Goal: Information Seeking & Learning: Compare options

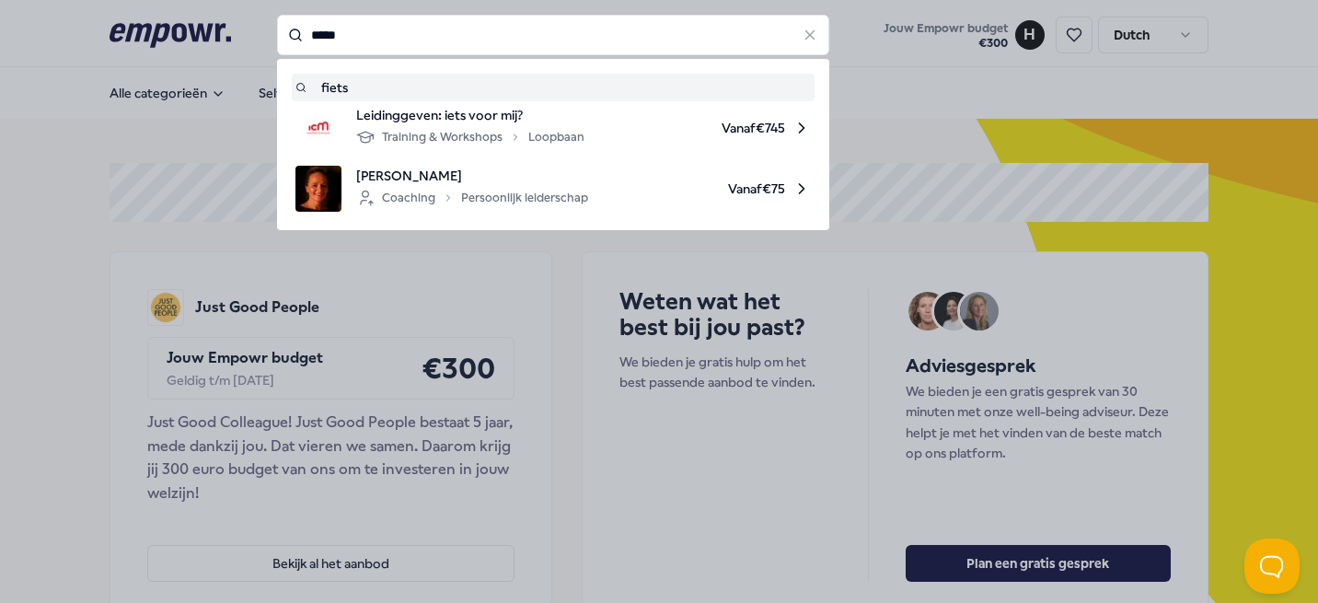
type input "*****"
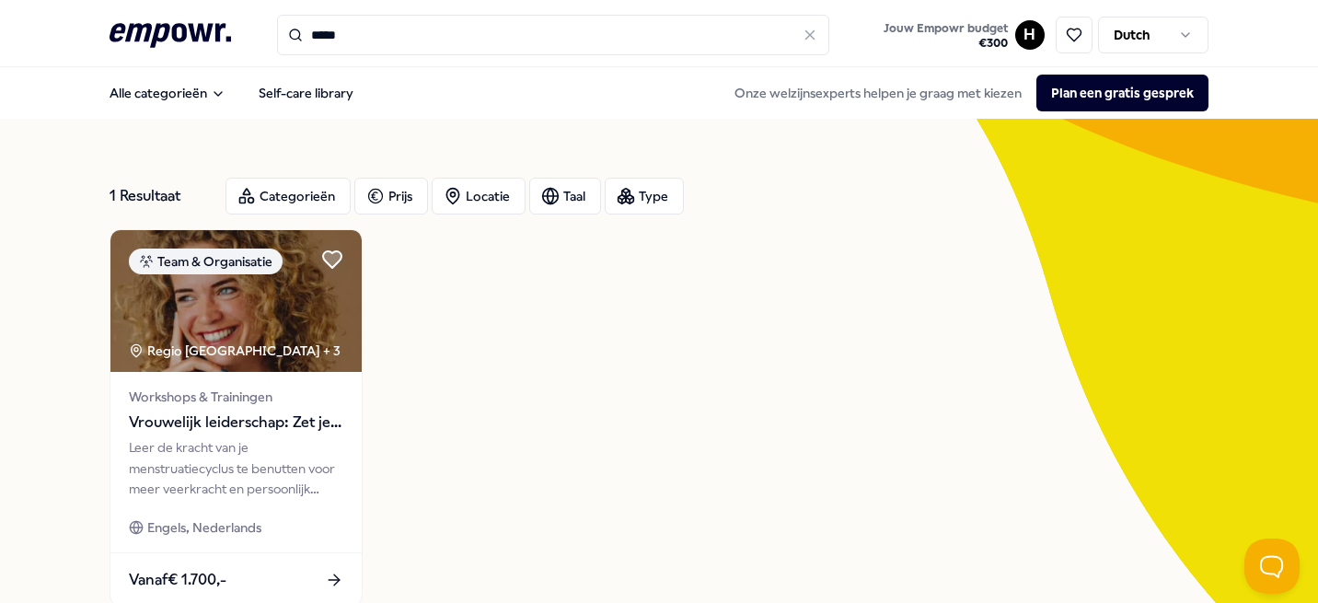
click at [361, 40] on input "*****" at bounding box center [553, 35] width 552 height 40
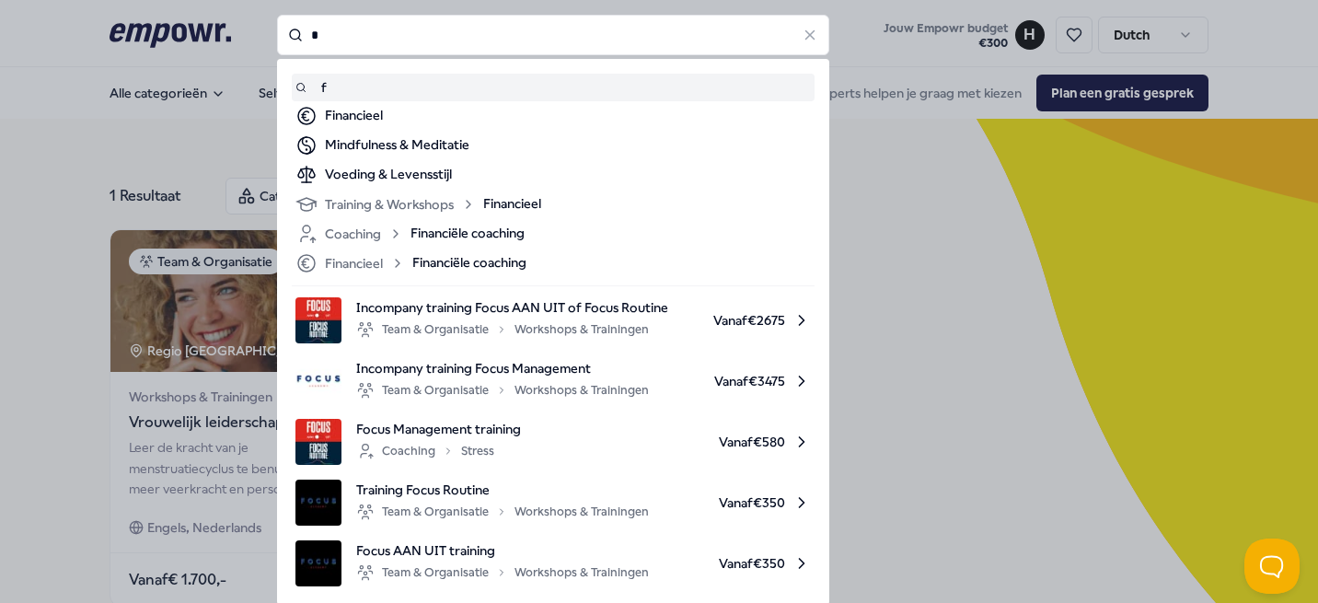
type input "*"
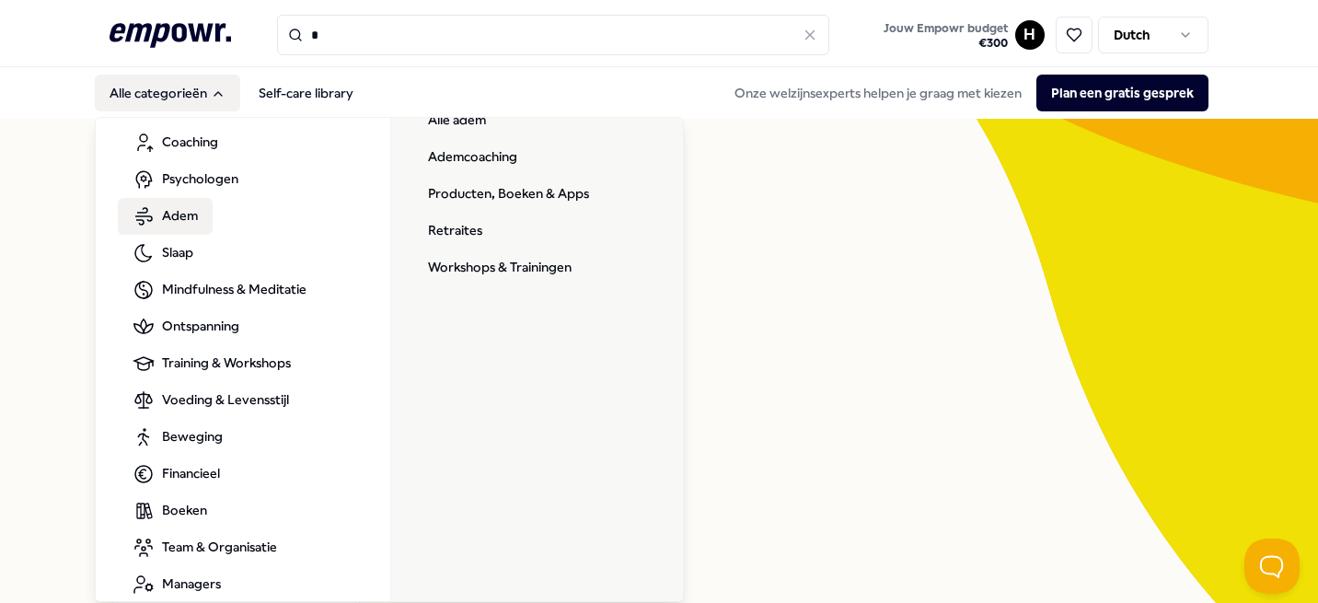
scroll to position [77, 0]
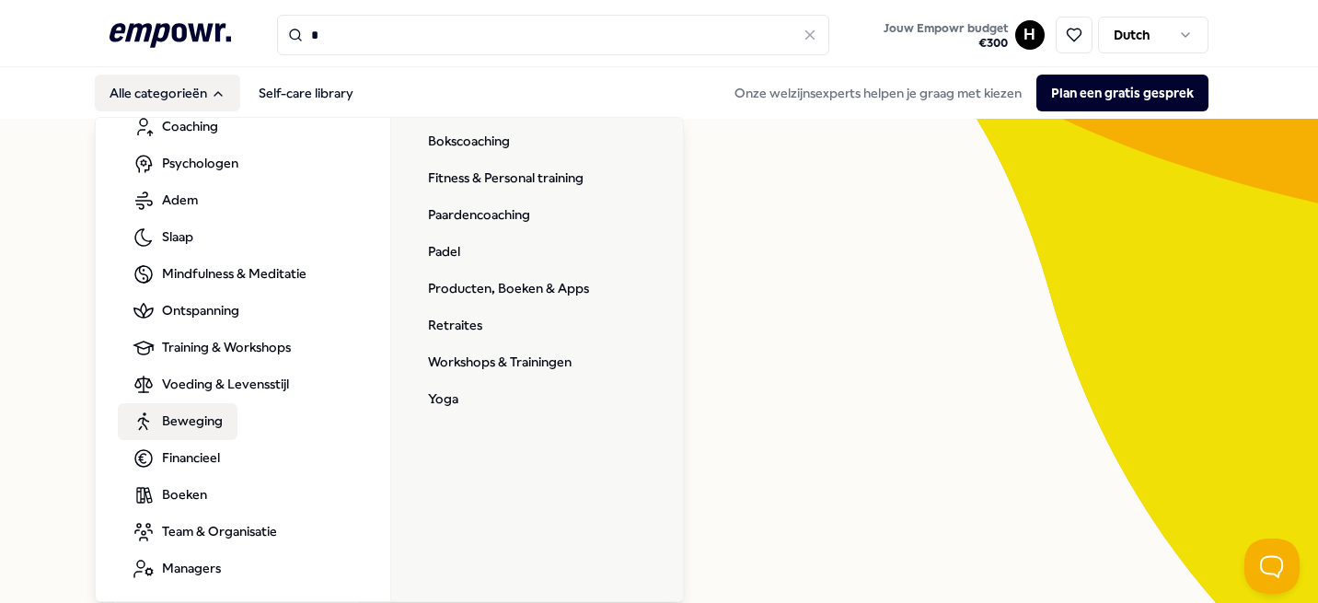
click at [201, 412] on span "Beweging" at bounding box center [192, 420] width 61 height 20
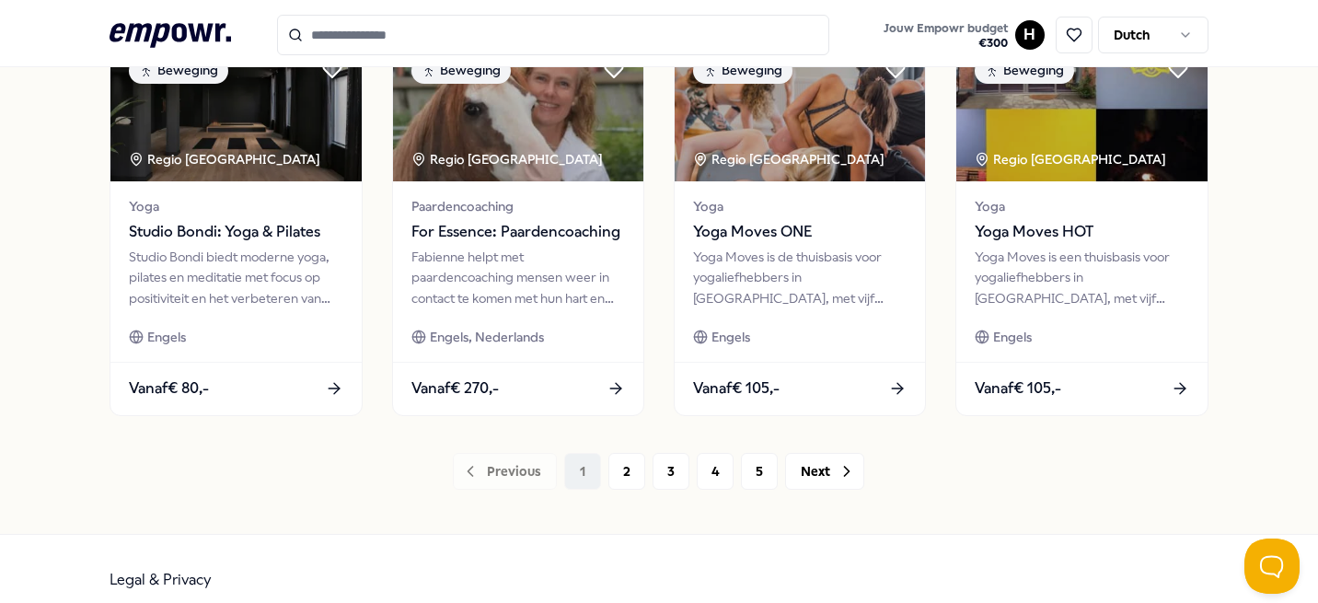
scroll to position [1026, 0]
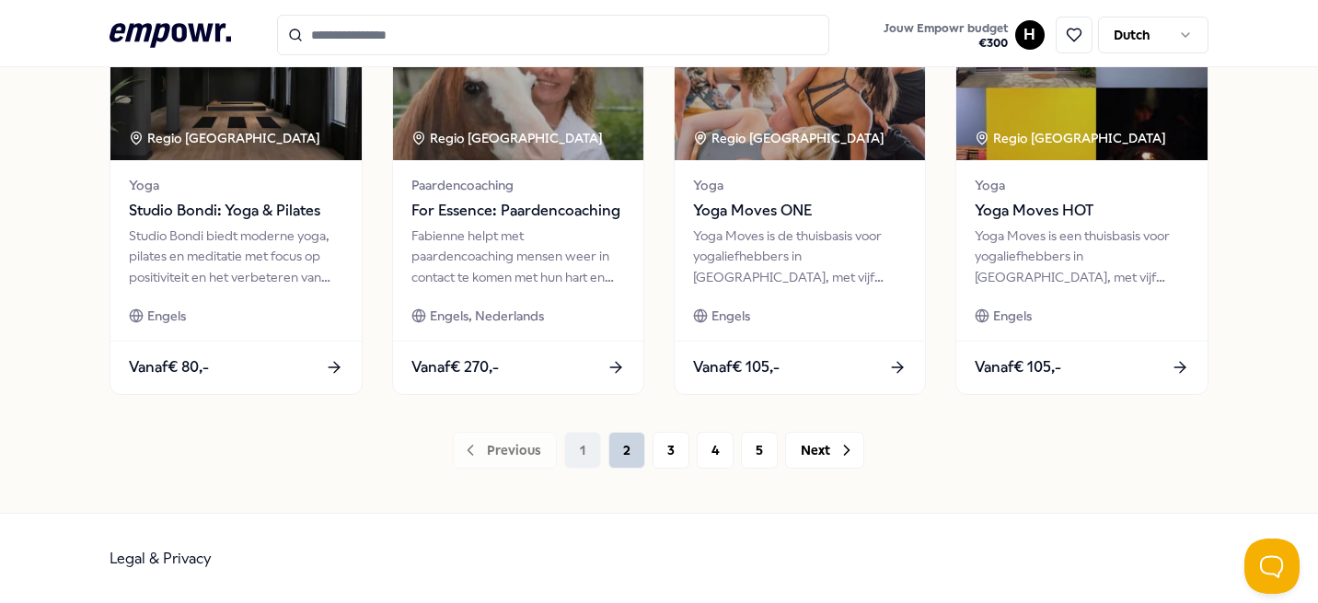
click at [641, 452] on button "2" at bounding box center [626, 450] width 37 height 37
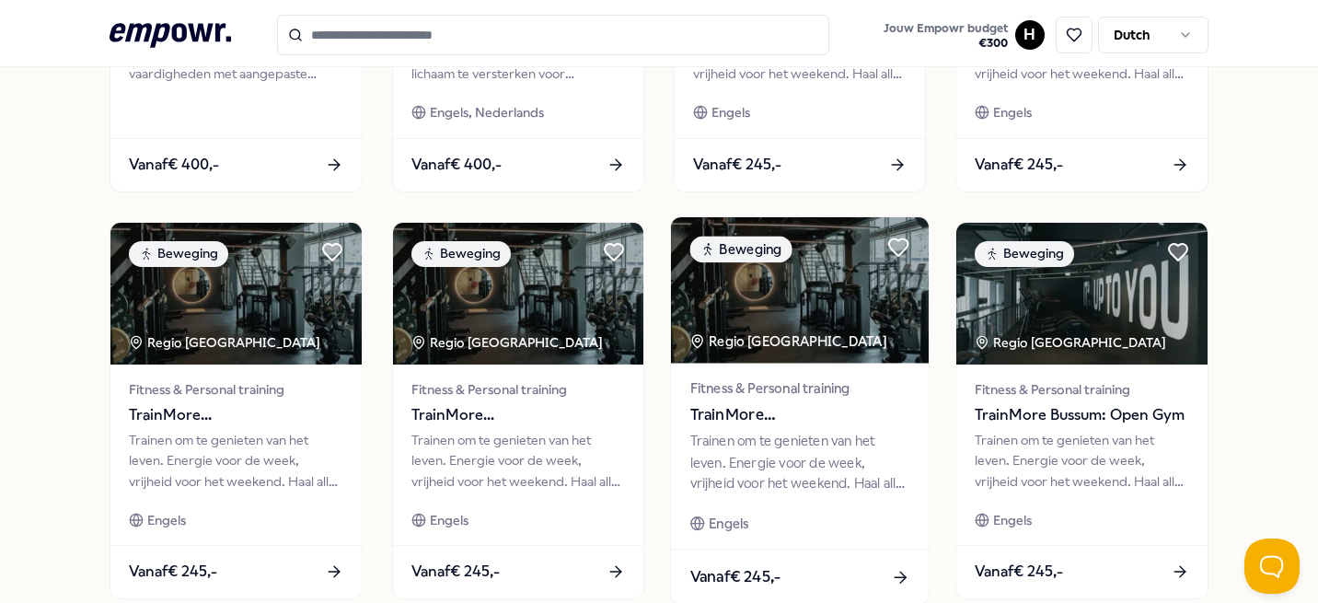
scroll to position [1026, 0]
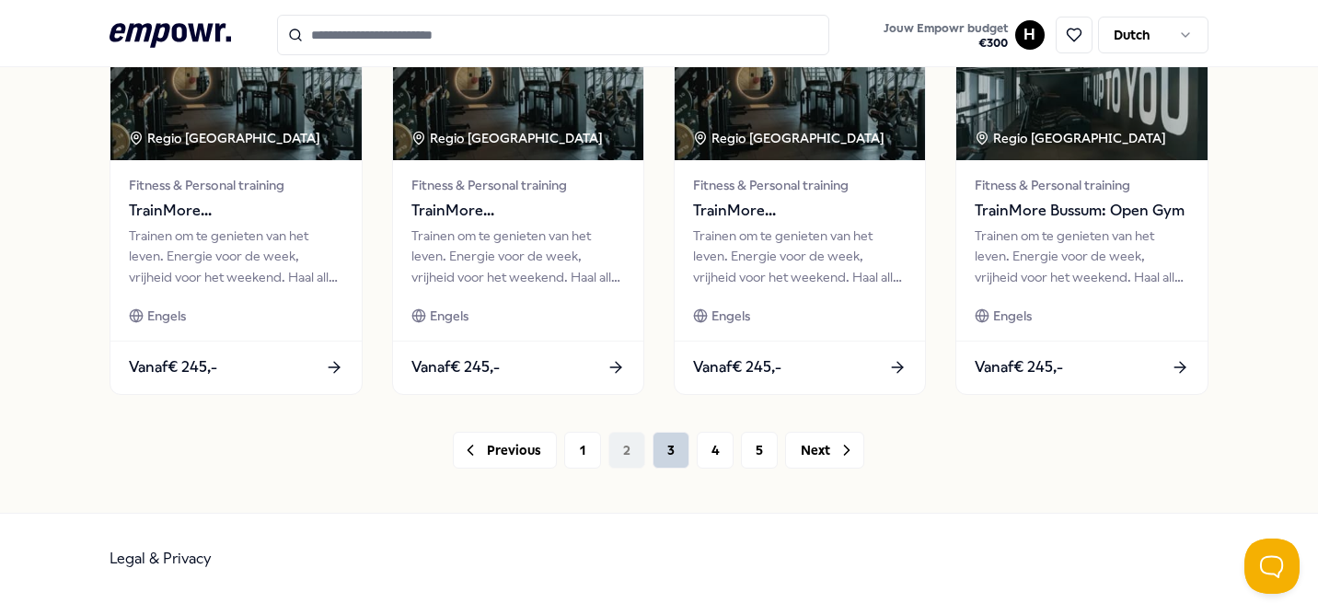
click at [687, 455] on button "3" at bounding box center [670, 450] width 37 height 37
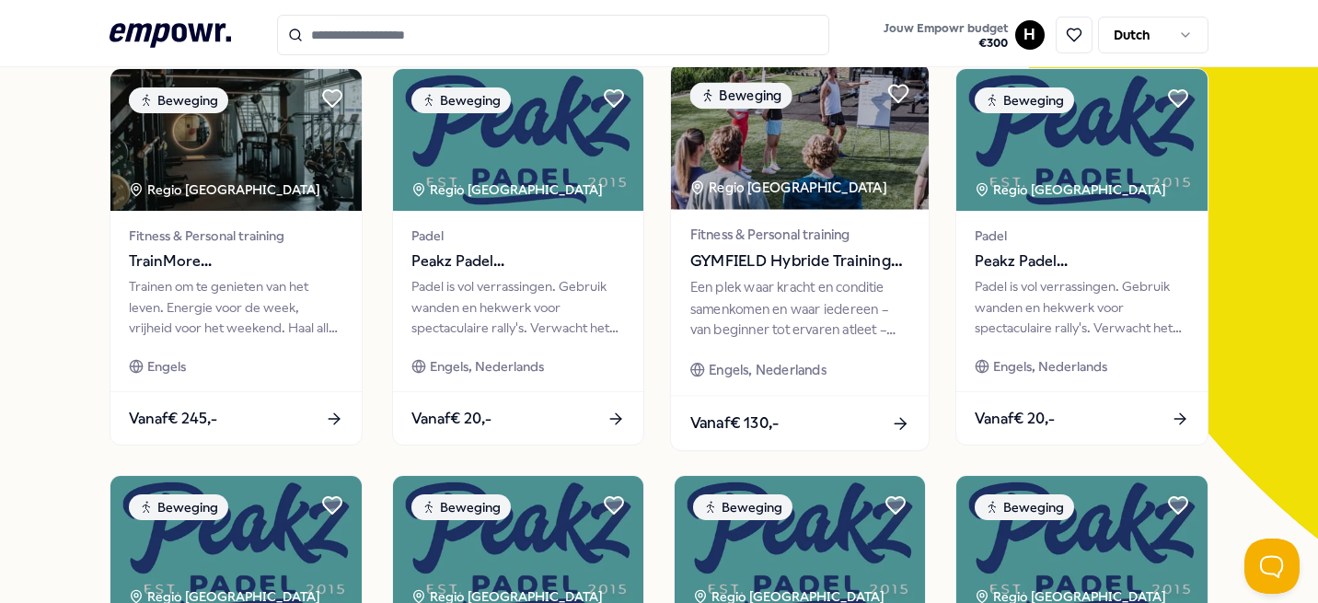
scroll to position [158, 0]
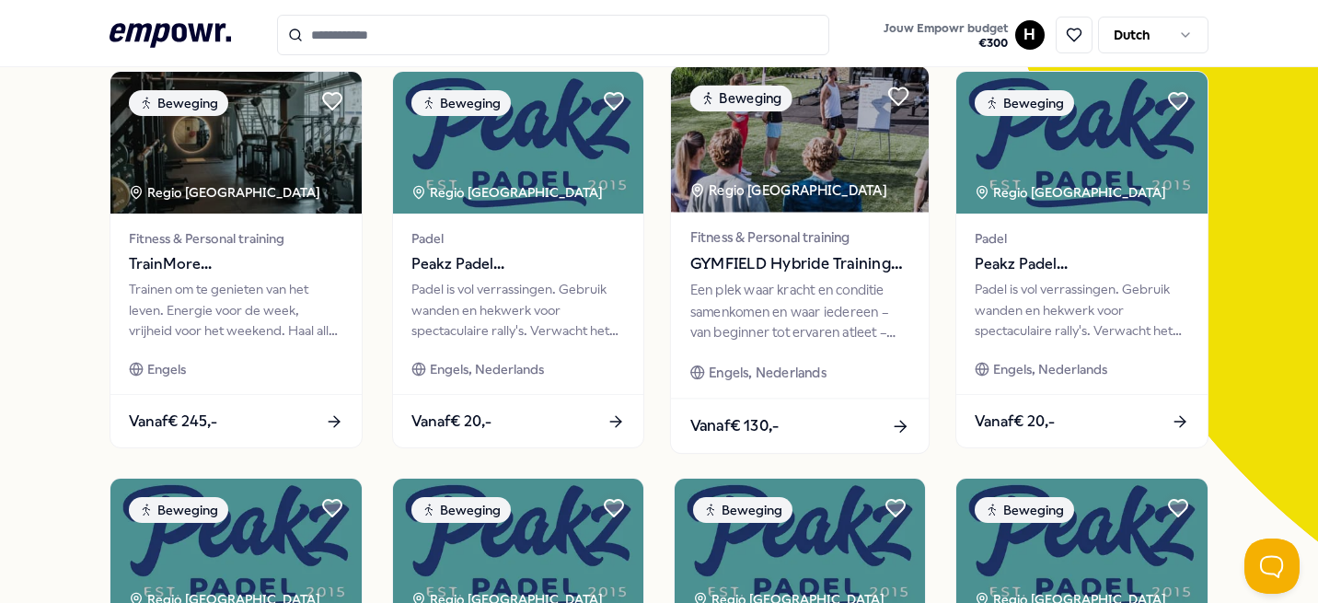
click at [787, 182] on div "Regio [GEOGRAPHIC_DATA]" at bounding box center [789, 189] width 200 height 21
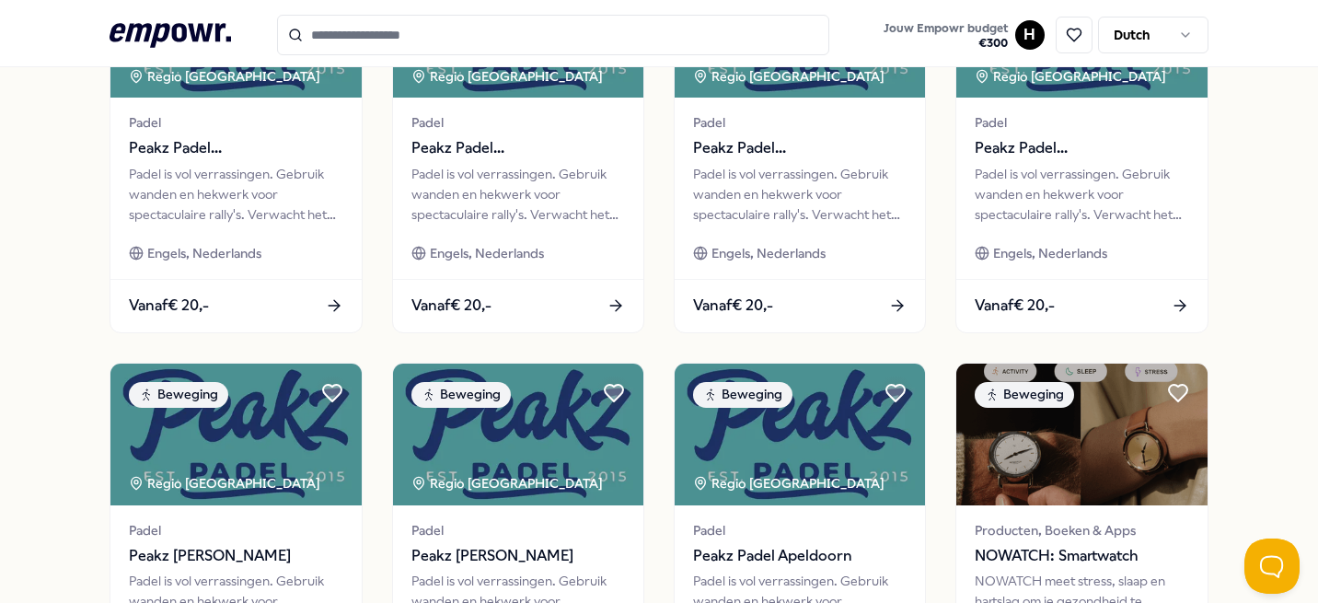
scroll to position [863, 0]
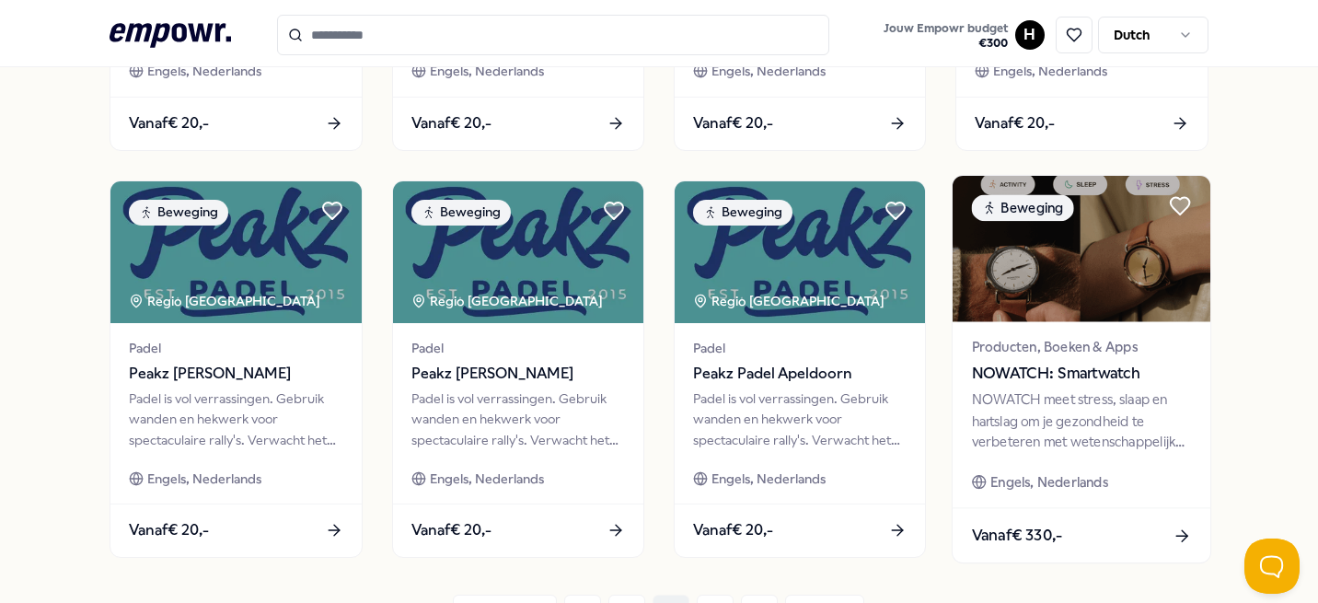
click at [1034, 302] on img at bounding box center [1081, 249] width 259 height 146
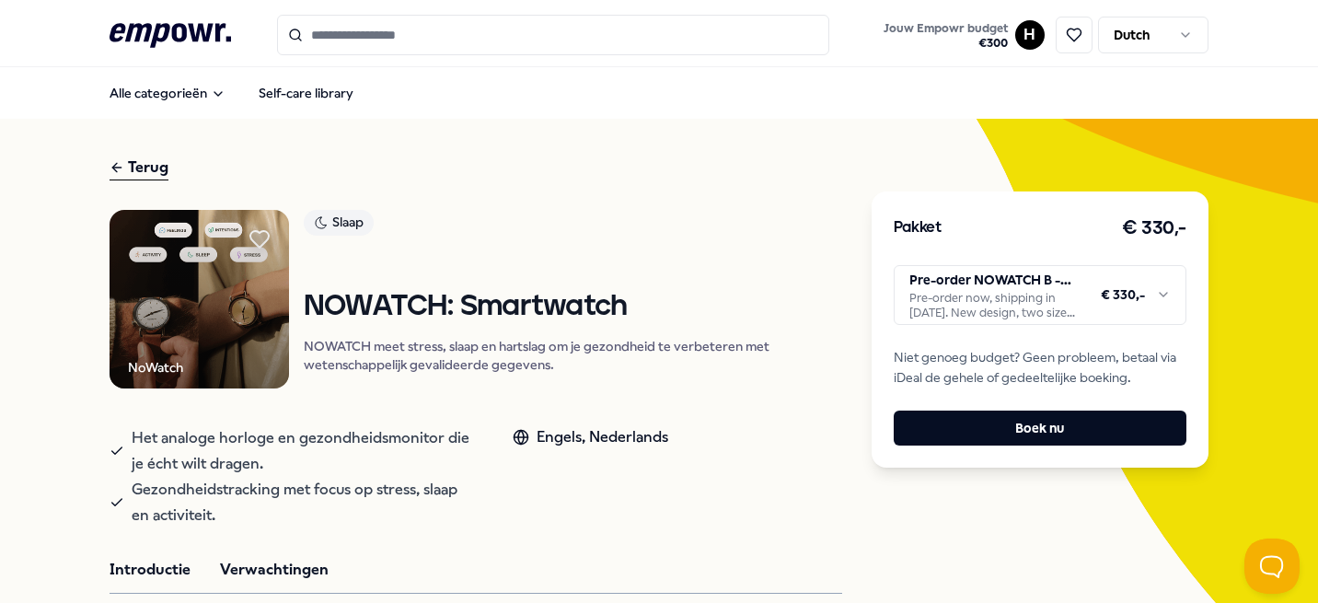
click at [224, 564] on button "Verwachtingen" at bounding box center [274, 570] width 109 height 24
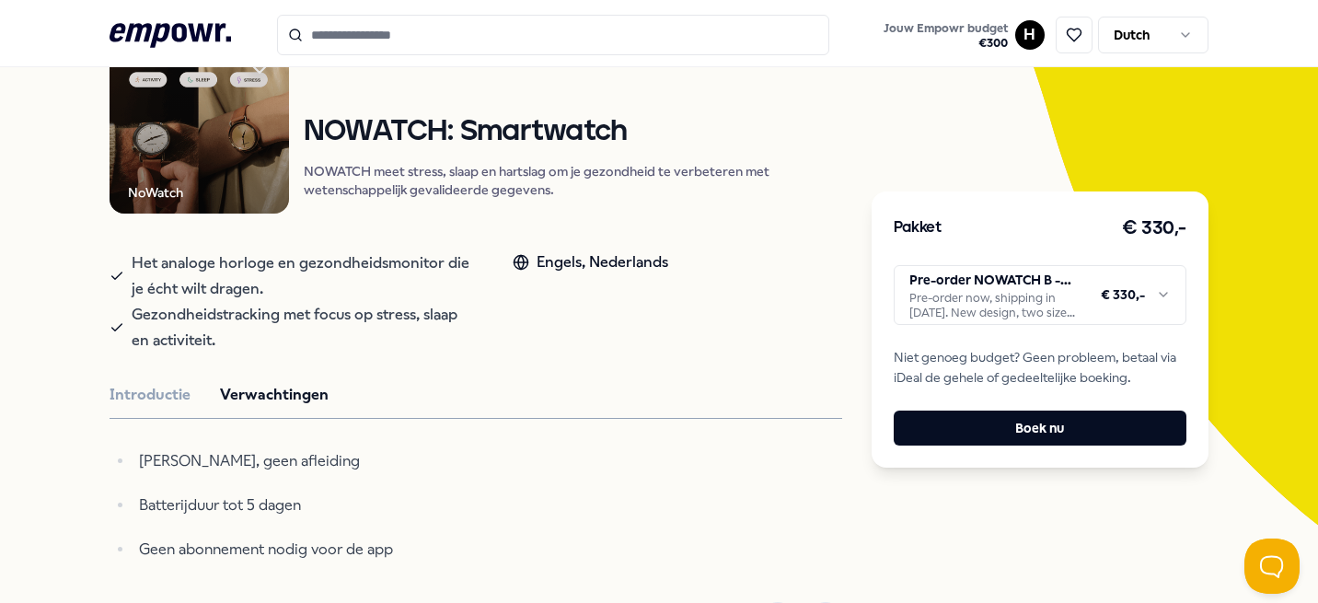
scroll to position [182, 0]
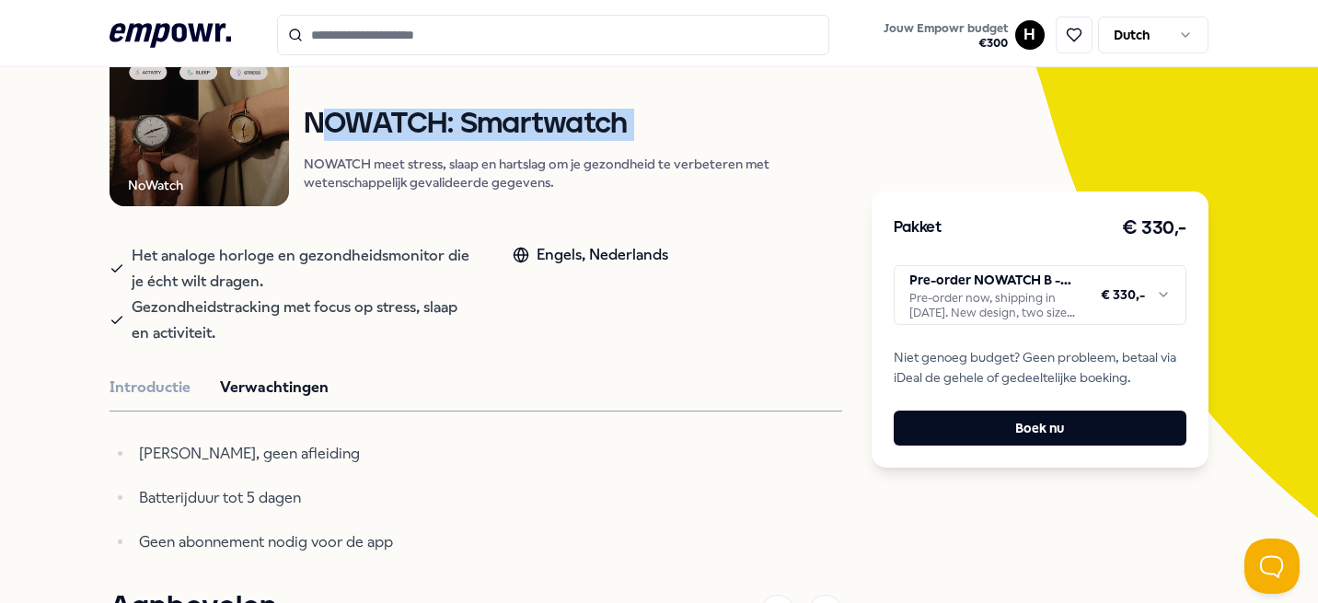
drag, startPoint x: 319, startPoint y: 128, endPoint x: 631, endPoint y: 153, distance: 313.0
click at [631, 153] on div "NOWATCH: Smartwatch NOWATCH meet stress, slaap en hartslag om je gezondheid te …" at bounding box center [573, 151] width 538 height 84
copy h1 "OWATCH: Smartwatch"
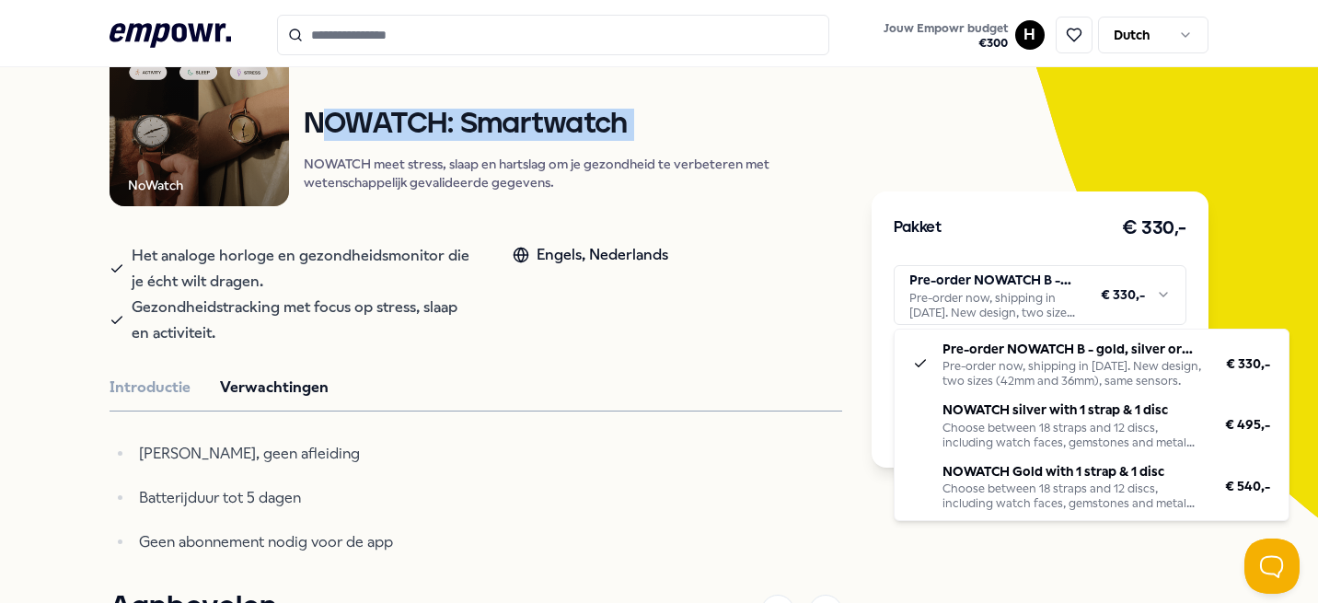
click at [1102, 311] on html ".empowr-logo_svg__cls-1{fill:#03032f} Jouw Empowr budget € 300 H Dutch Alle cat…" at bounding box center [659, 301] width 1318 height 603
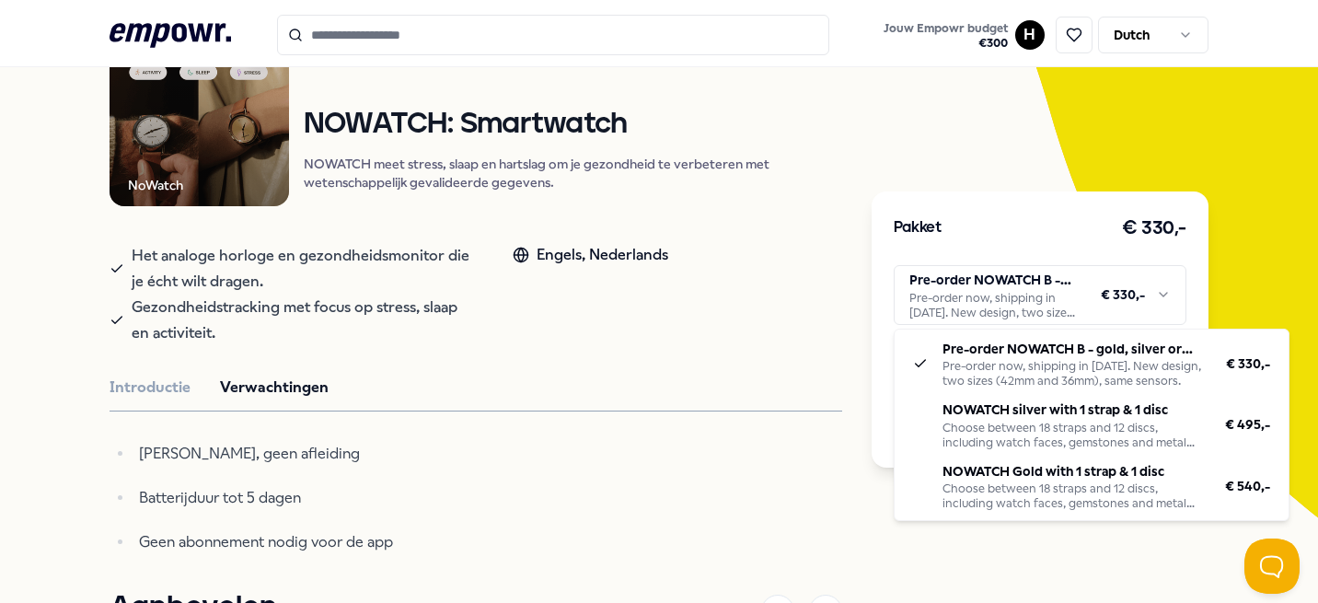
click at [1155, 269] on html ".empowr-logo_svg__cls-1{fill:#03032f} Jouw Empowr budget € 300 H Dutch Alle cat…" at bounding box center [659, 301] width 1318 height 603
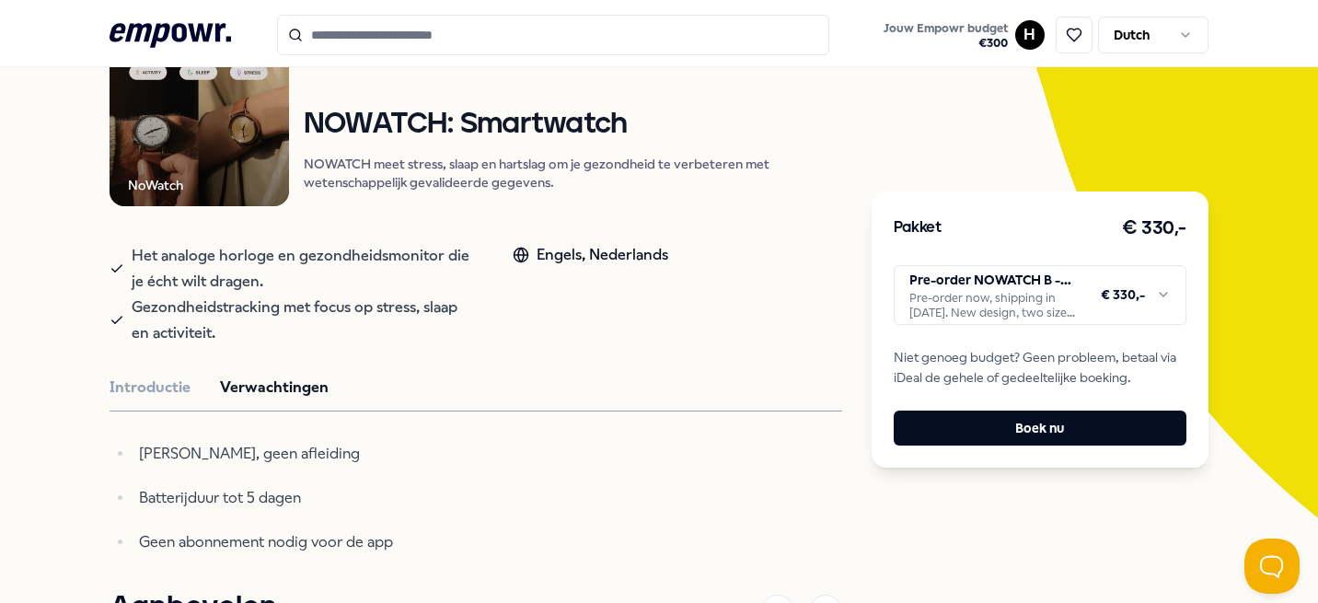
click at [1156, 294] on html ".empowr-logo_svg__cls-1{fill:#03032f} Jouw Empowr budget € 300 H Dutch Alle cat…" at bounding box center [659, 301] width 1318 height 603
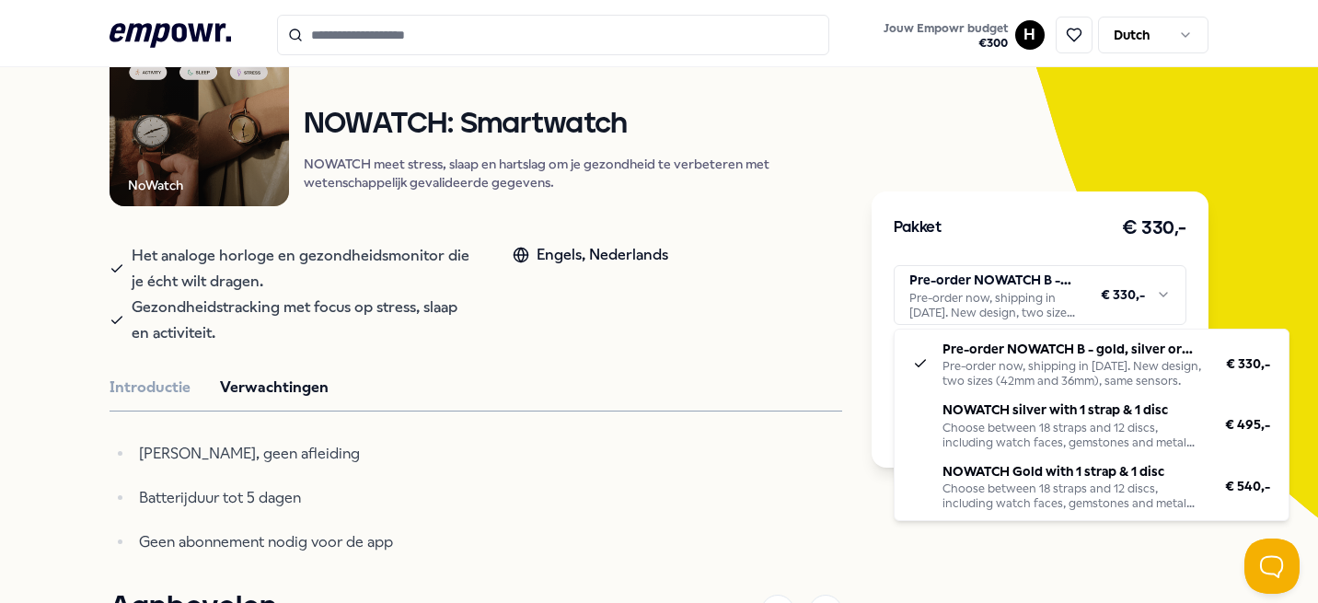
click at [1057, 277] on html ".empowr-logo_svg__cls-1{fill:#03032f} Jouw Empowr budget € 300 H Dutch Alle cat…" at bounding box center [659, 301] width 1318 height 603
drag, startPoint x: 1143, startPoint y: 350, endPoint x: 1176, endPoint y: 335, distance: 36.3
click at [1152, 309] on html ".empowr-logo_svg__cls-1{fill:#03032f} Jouw Empowr budget € 300 H Dutch Alle cat…" at bounding box center [659, 301] width 1318 height 603
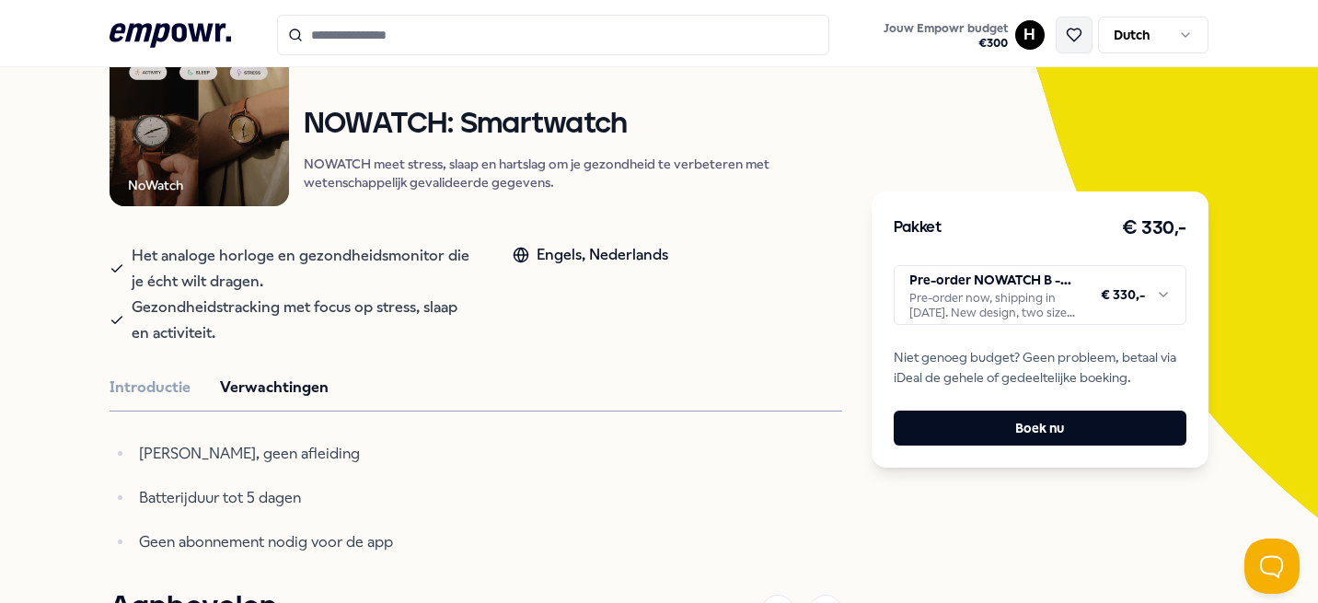
click at [1075, 34] on icon at bounding box center [1074, 35] width 17 height 17
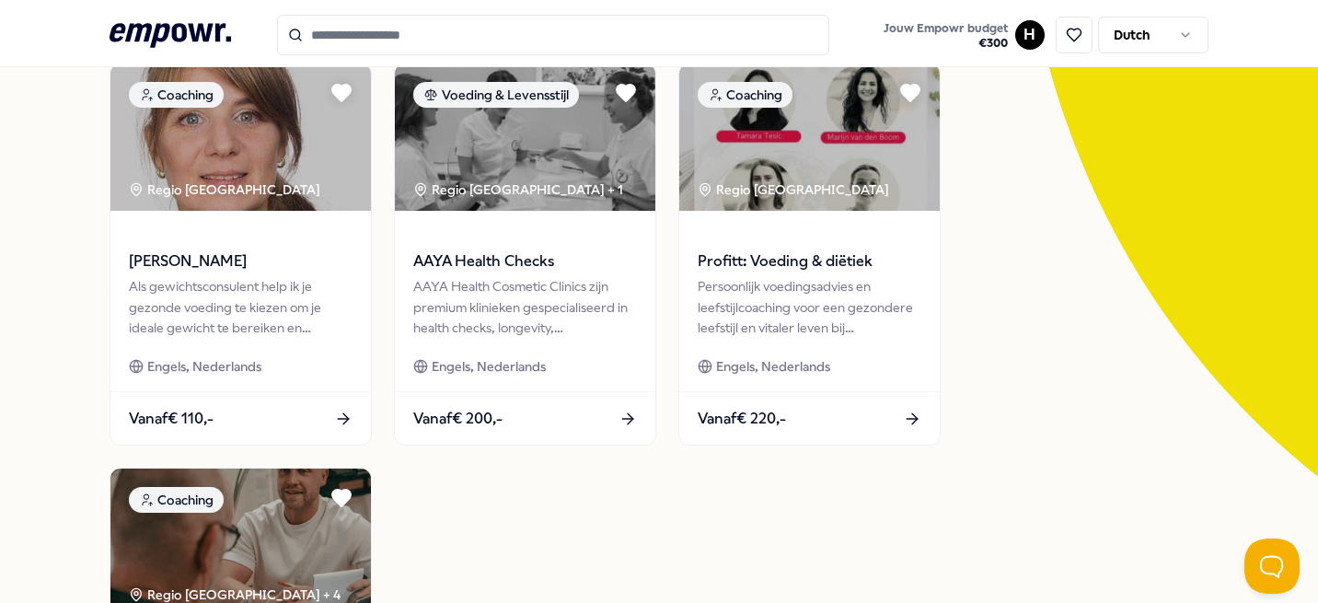
scroll to position [142, 0]
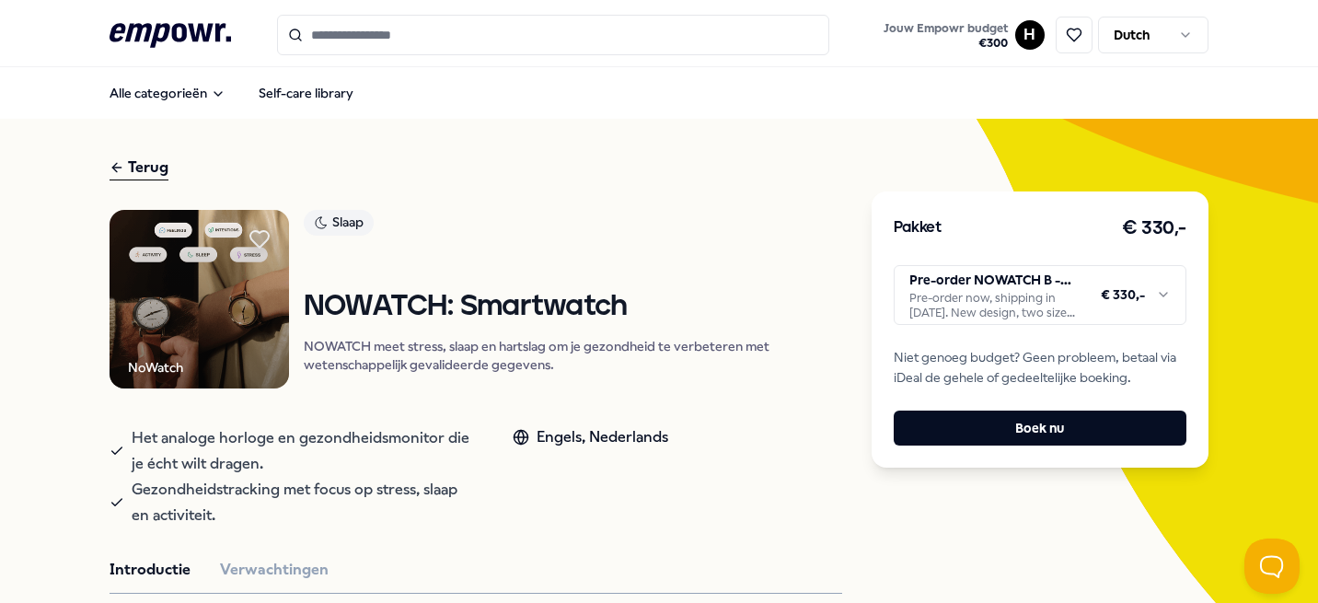
click at [549, 232] on link "Slaap" at bounding box center [573, 226] width 538 height 32
click at [262, 233] on icon at bounding box center [259, 239] width 20 height 18
click at [342, 215] on div "Slaap" at bounding box center [339, 223] width 70 height 26
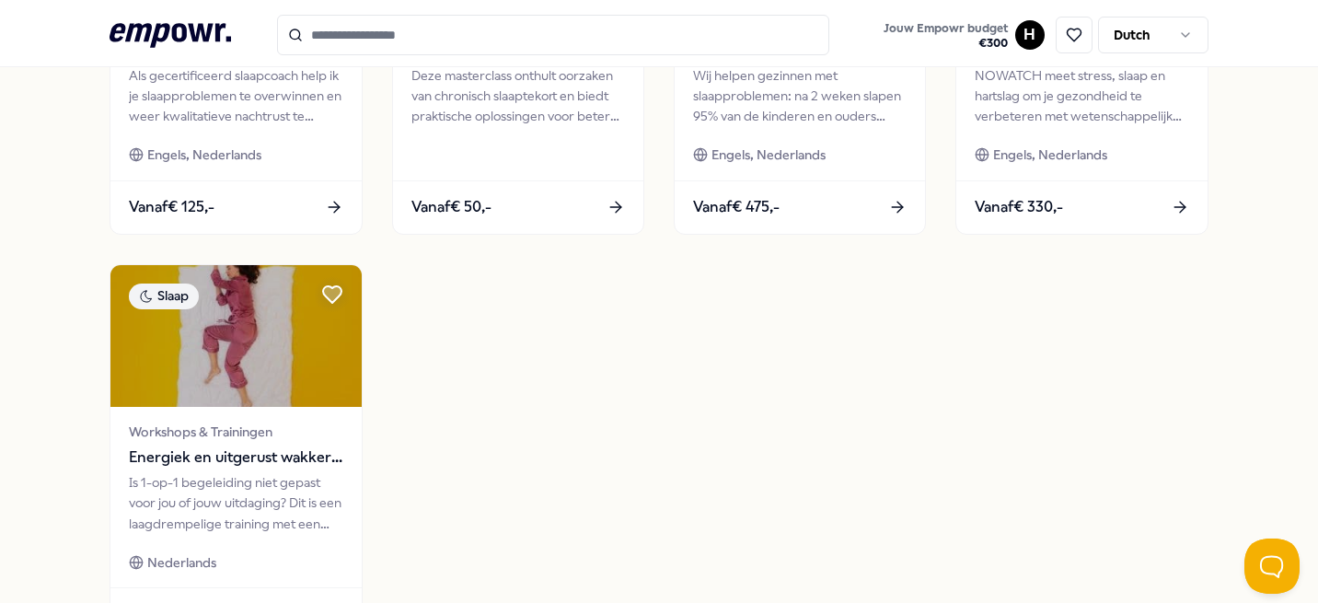
scroll to position [786, 0]
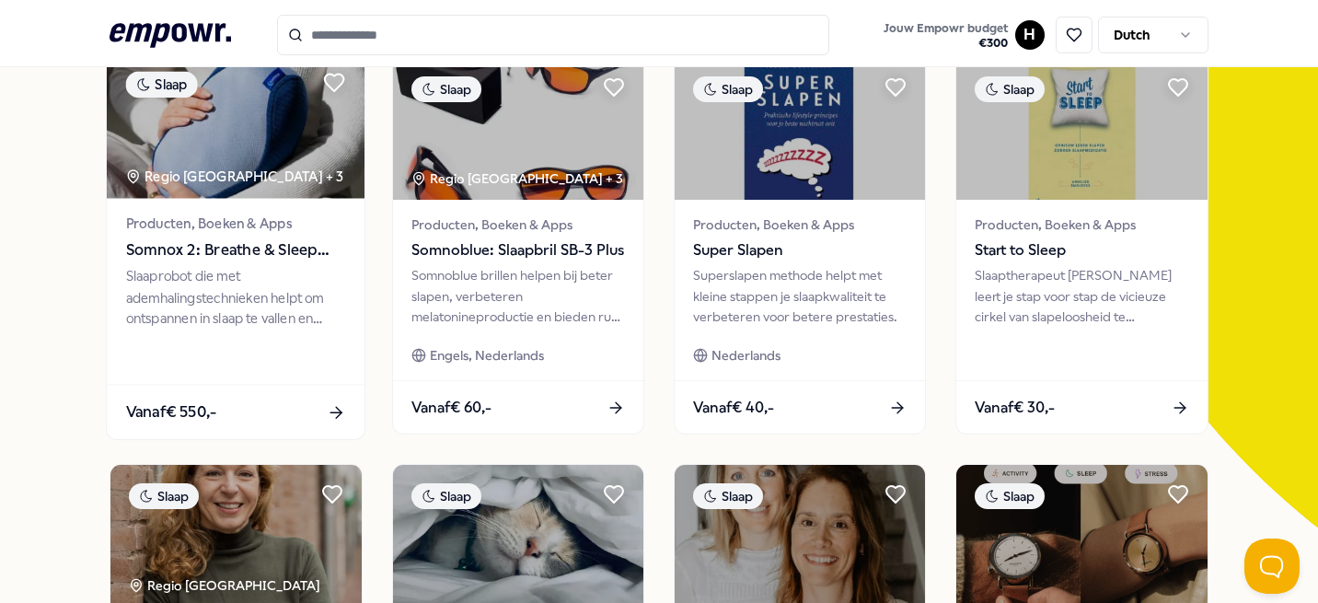
click at [267, 148] on img at bounding box center [236, 125] width 258 height 146
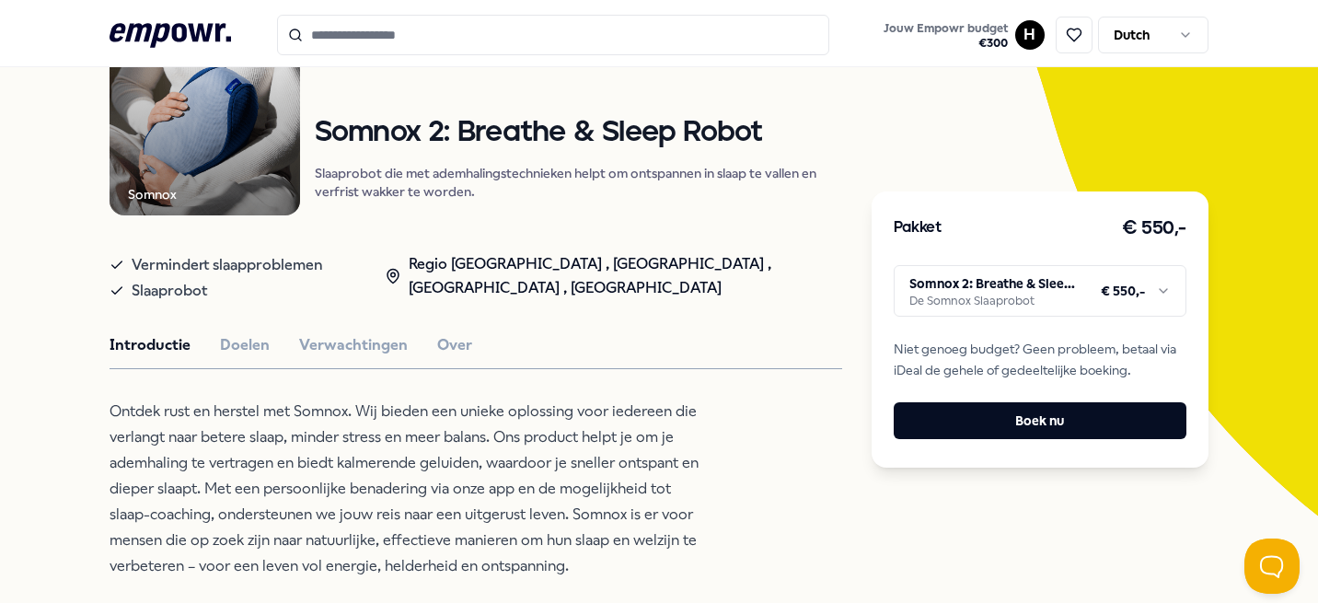
scroll to position [178, 0]
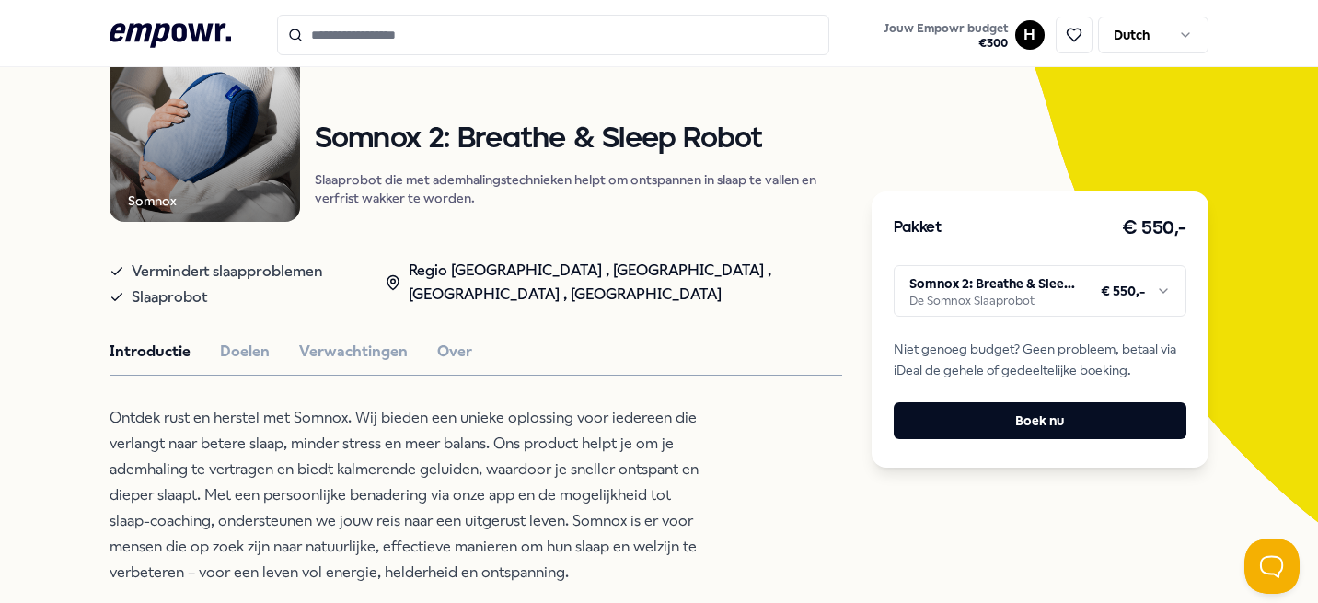
click at [240, 335] on div "Somnox Adem Somnox 2: Breathe & Sleep Robot Slaaprobot die met ademhalingstechn…" at bounding box center [476, 552] width 733 height 1041
click at [240, 344] on button "Doelen" at bounding box center [245, 352] width 50 height 24
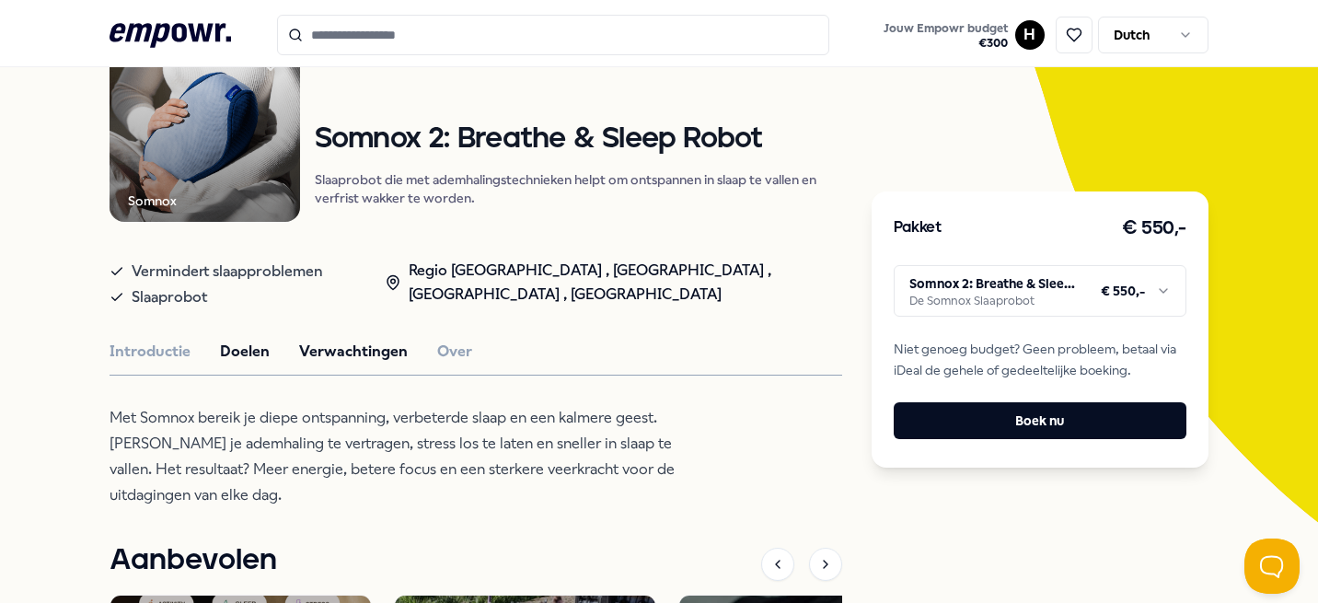
click at [312, 352] on button "Verwachtingen" at bounding box center [353, 352] width 109 height 24
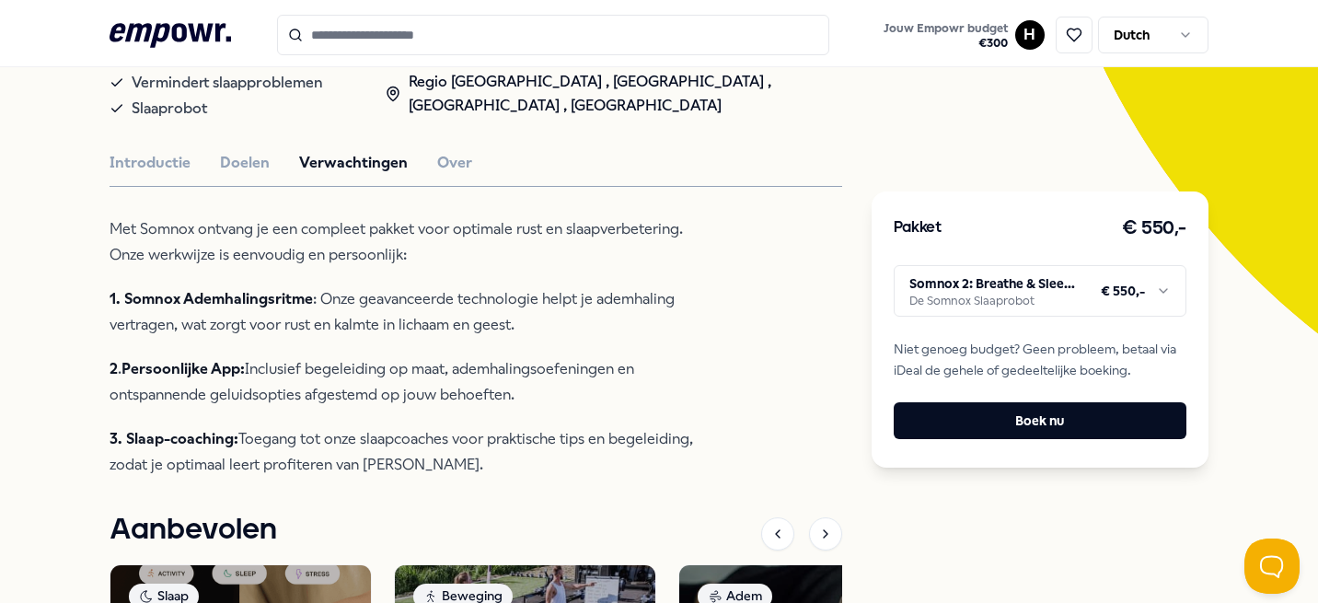
scroll to position [364, 0]
